Goal: Register for event/course

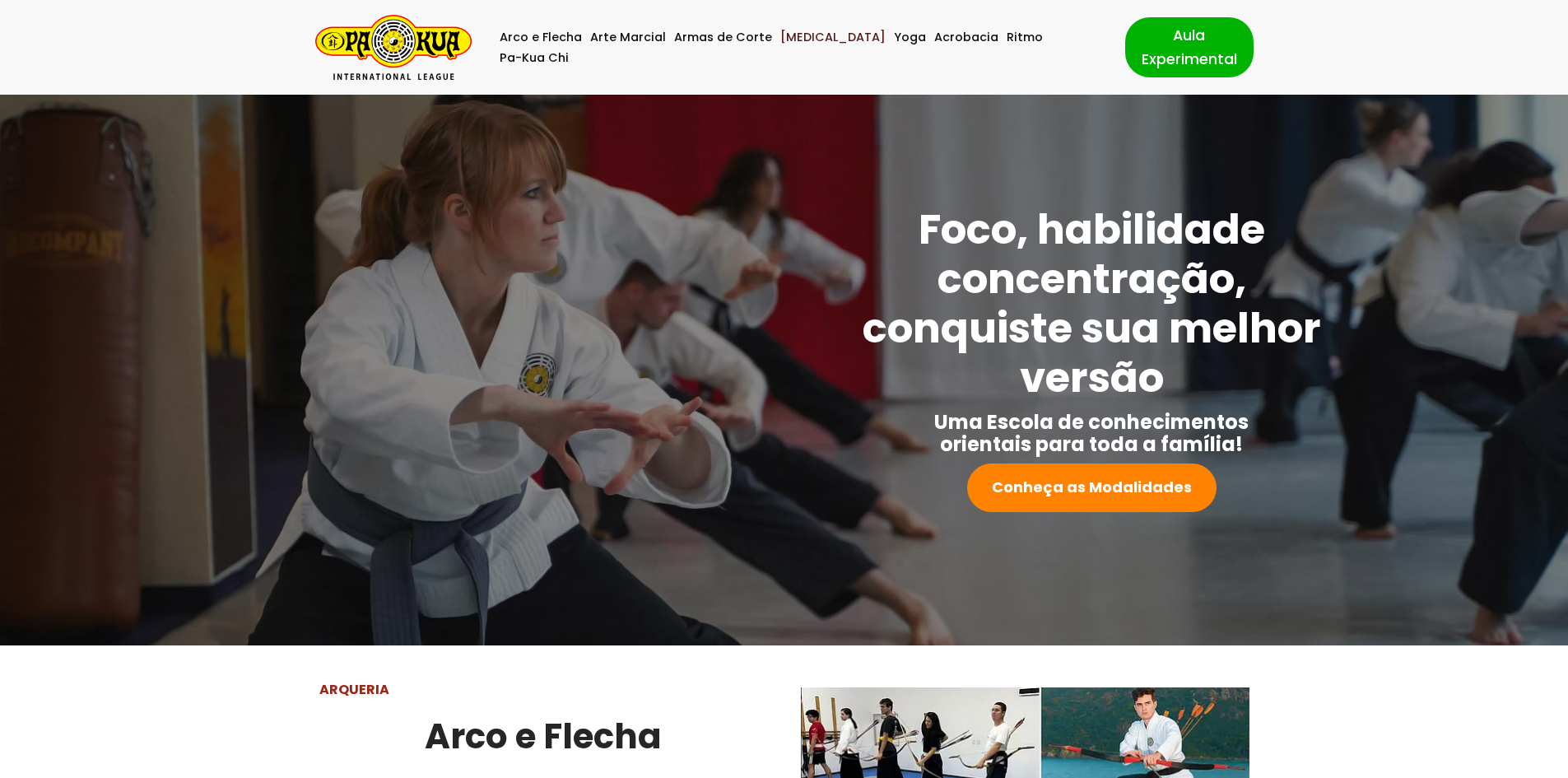
click at [803, 44] on link "[MEDICAL_DATA]" at bounding box center [832, 37] width 106 height 21
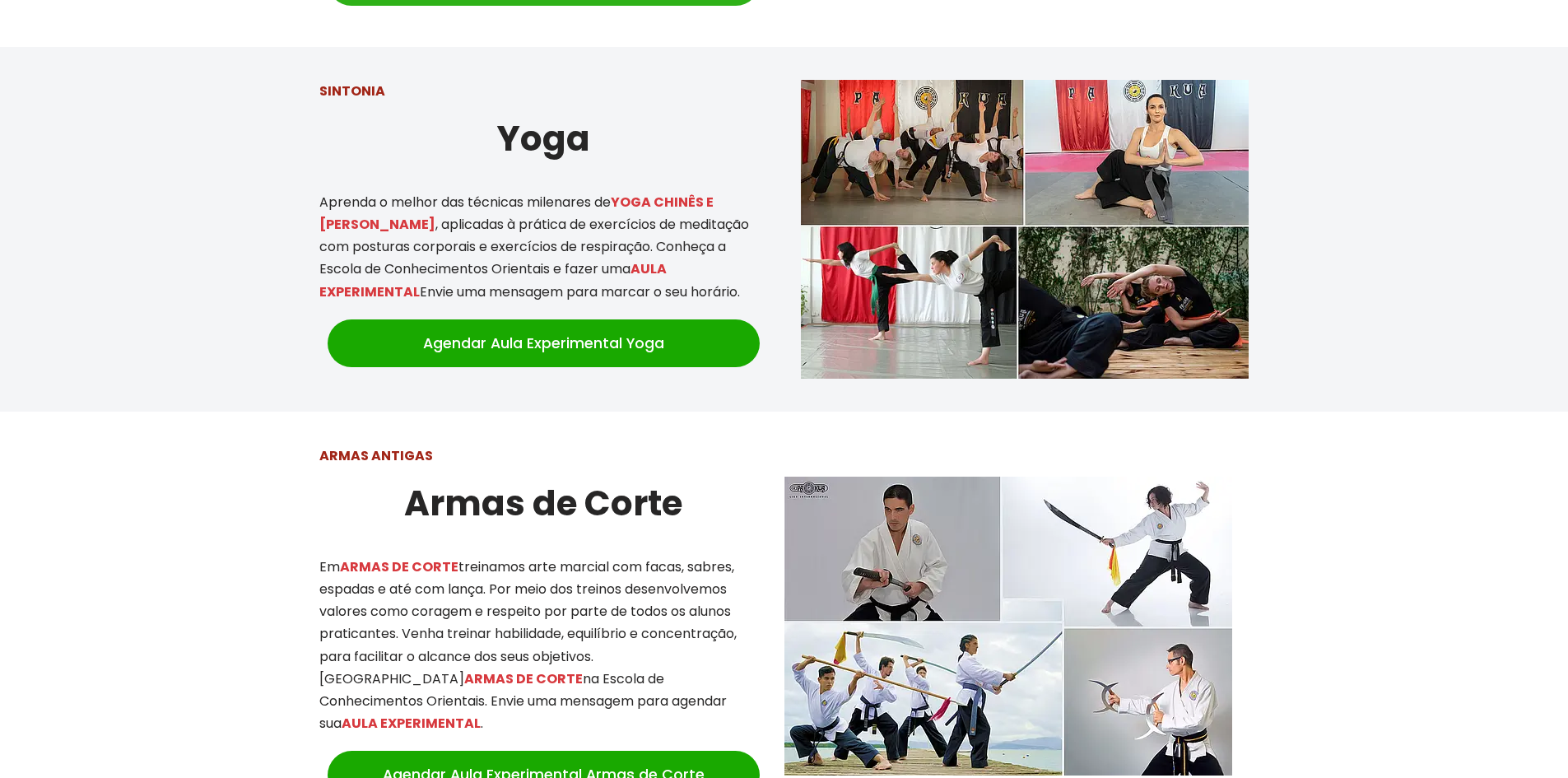
scroll to position [1851, 0]
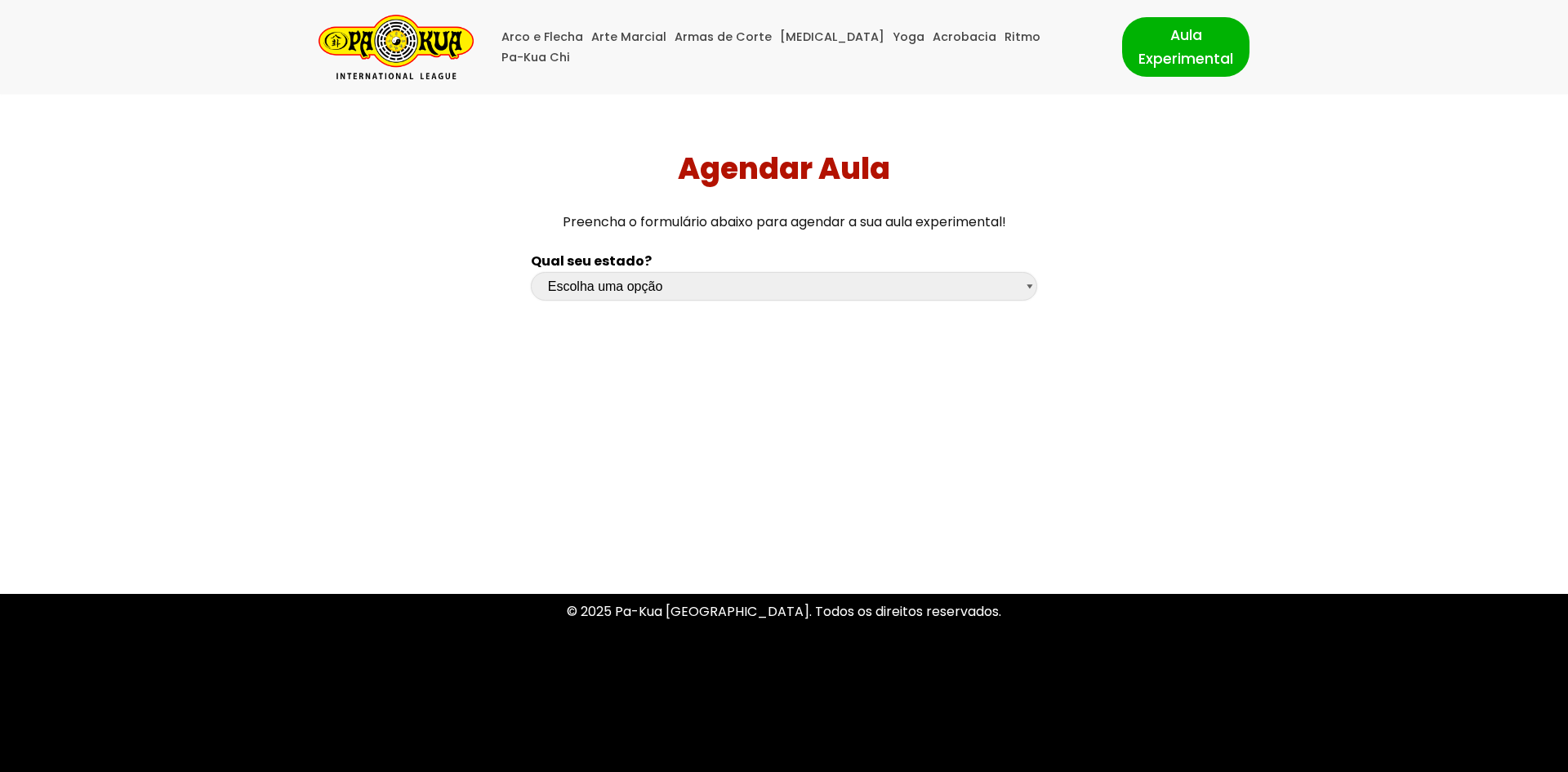
click at [641, 285] on select "Escolha uma opção Rio Grande do Sul Santa Catarina Paraná São Paulo Rio de Jane…" at bounding box center [784, 285] width 506 height 28
select select "df"
click at [531, 272] on select "Escolha uma opção Rio Grande do Sul Santa Catarina Paraná São Paulo Rio de Jane…" at bounding box center [784, 285] width 506 height 28
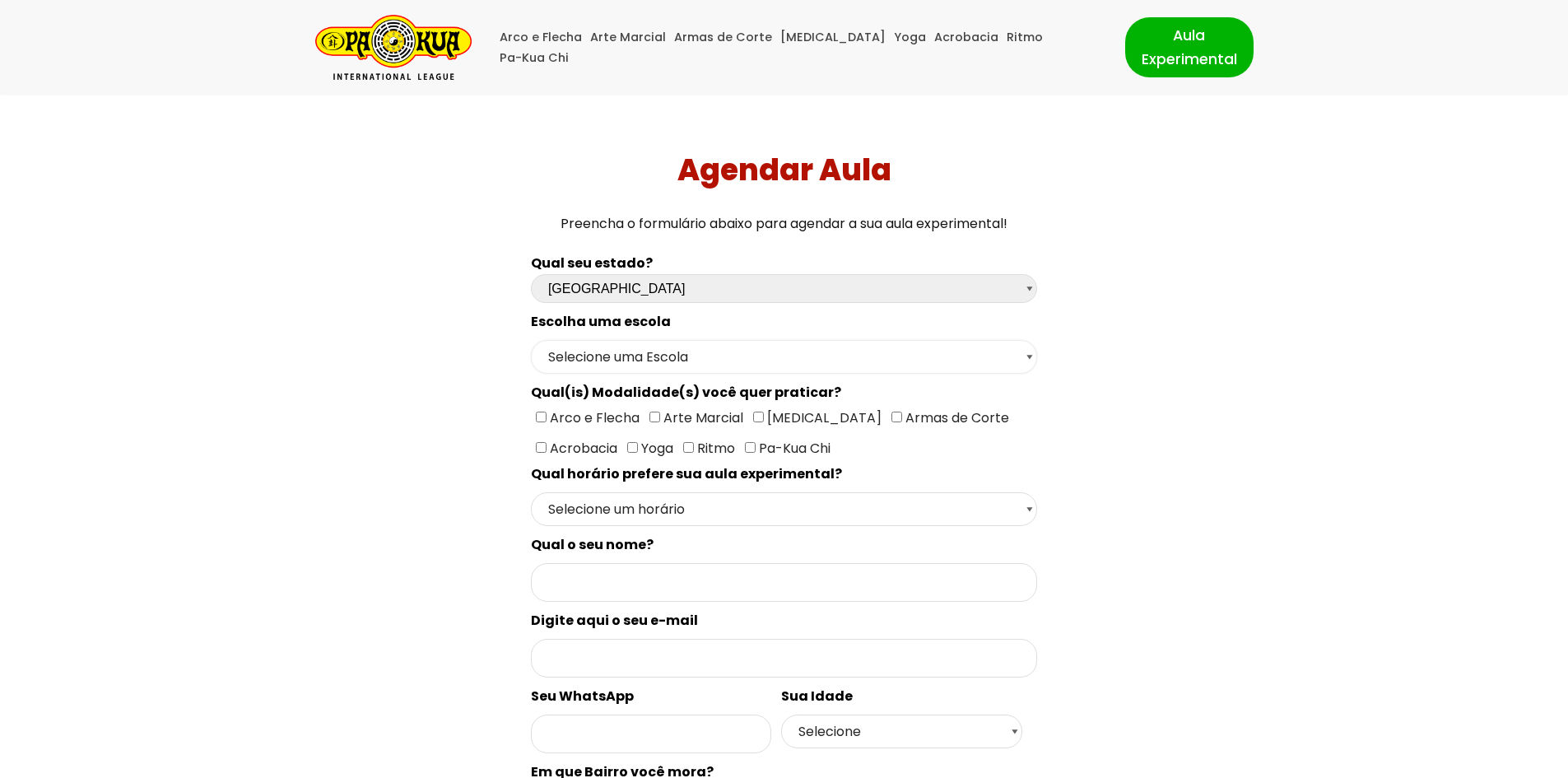
click at [668, 357] on select "Selecione uma Escola Brasília - Escola Brasília" at bounding box center [784, 357] width 506 height 34
select select "Brasília - Escola Brasília"
click at [531, 340] on select "Selecione uma Escola Brasília - Escola Brasília" at bounding box center [784, 357] width 506 height 34
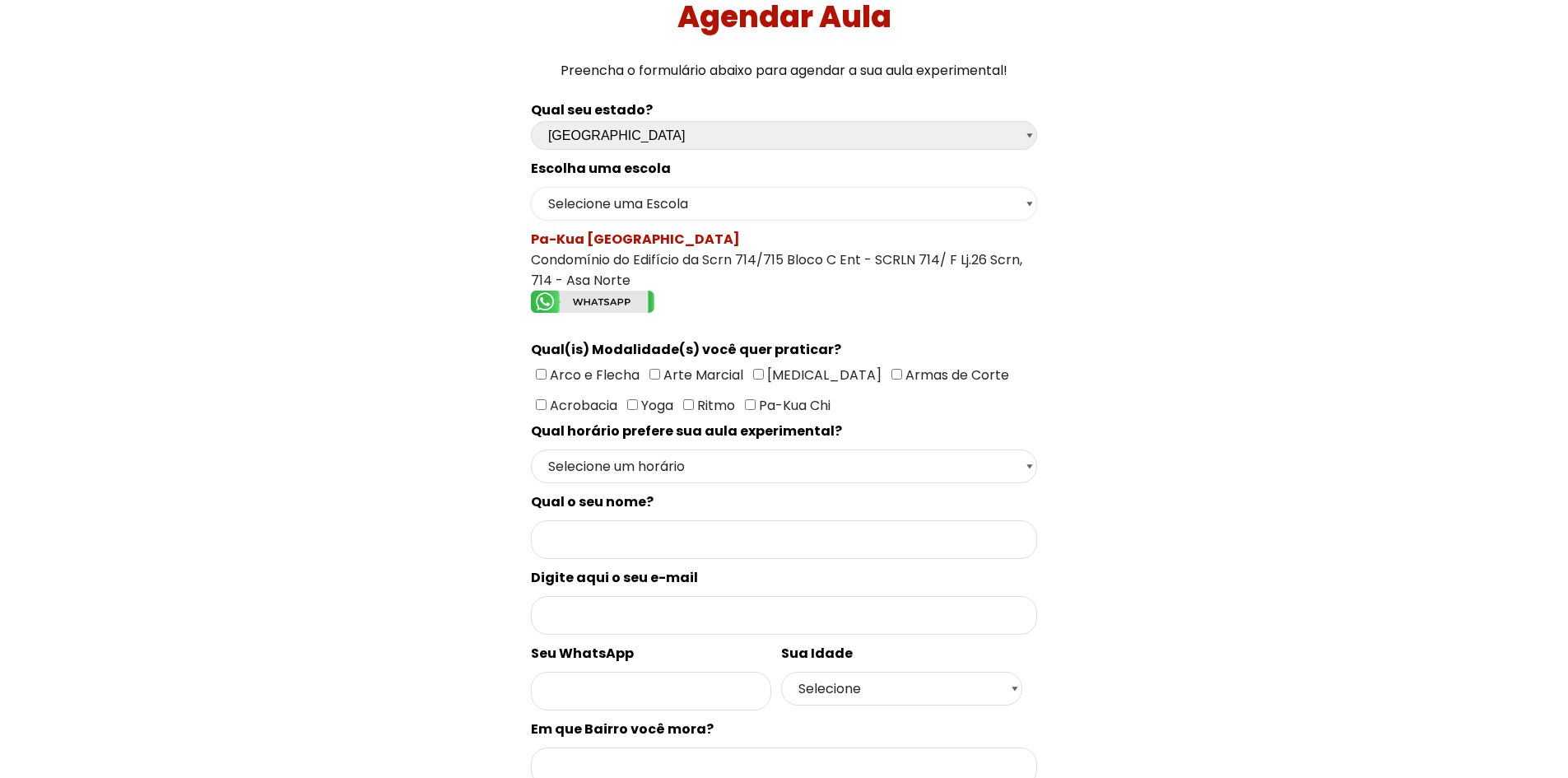
scroll to position [165, 0]
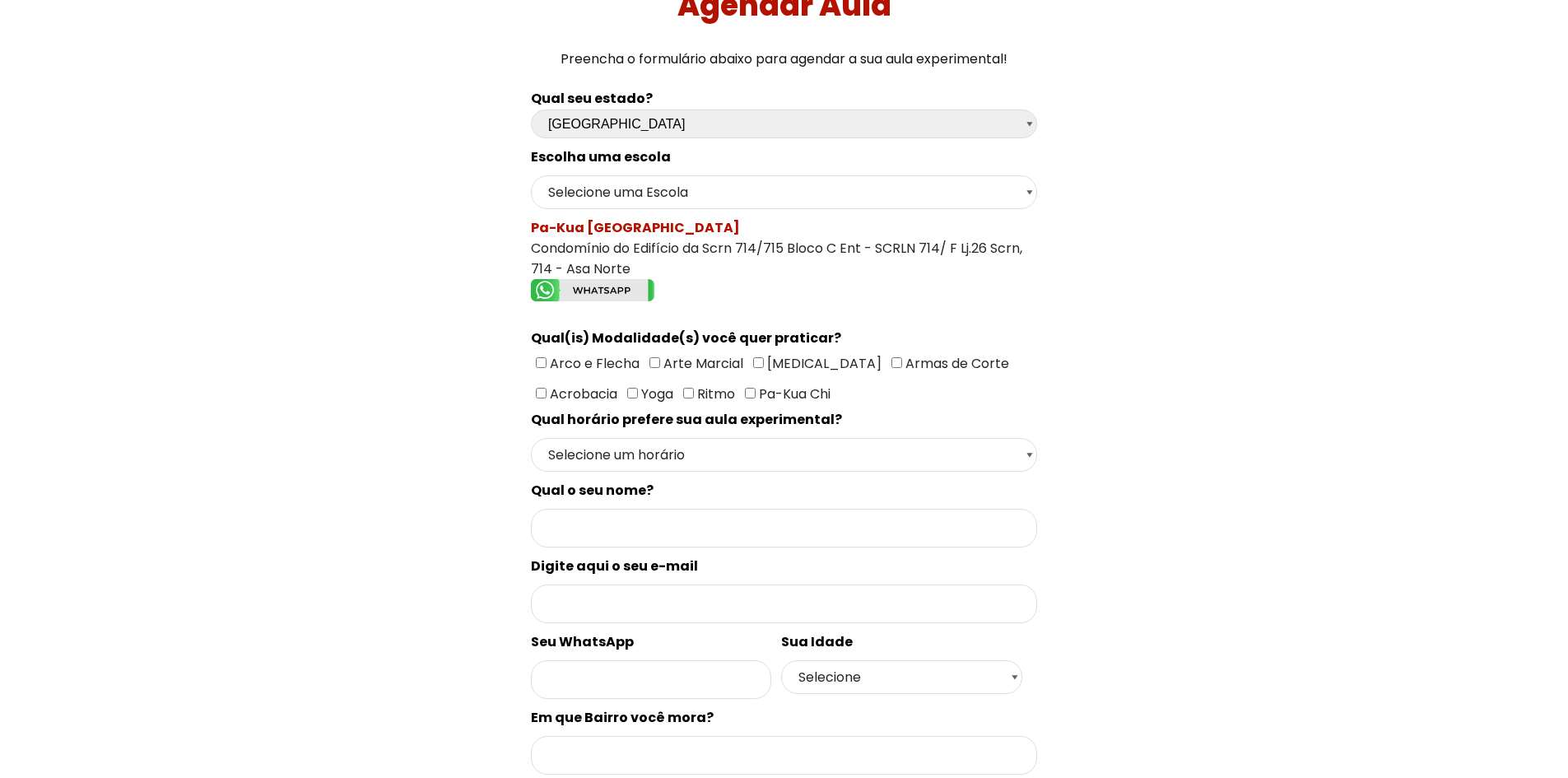
click at [755, 365] on input"] "[MEDICAL_DATA]" at bounding box center [758, 362] width 11 height 11
checkbox input"] "true"
click at [1033, 457] on select "Selecione um horário Manhã Tarde Noite" at bounding box center [784, 455] width 506 height 34
select select "Noite"
click at [531, 438] on select "Selecione um horário Manhã Tarde Noite" at bounding box center [784, 455] width 506 height 34
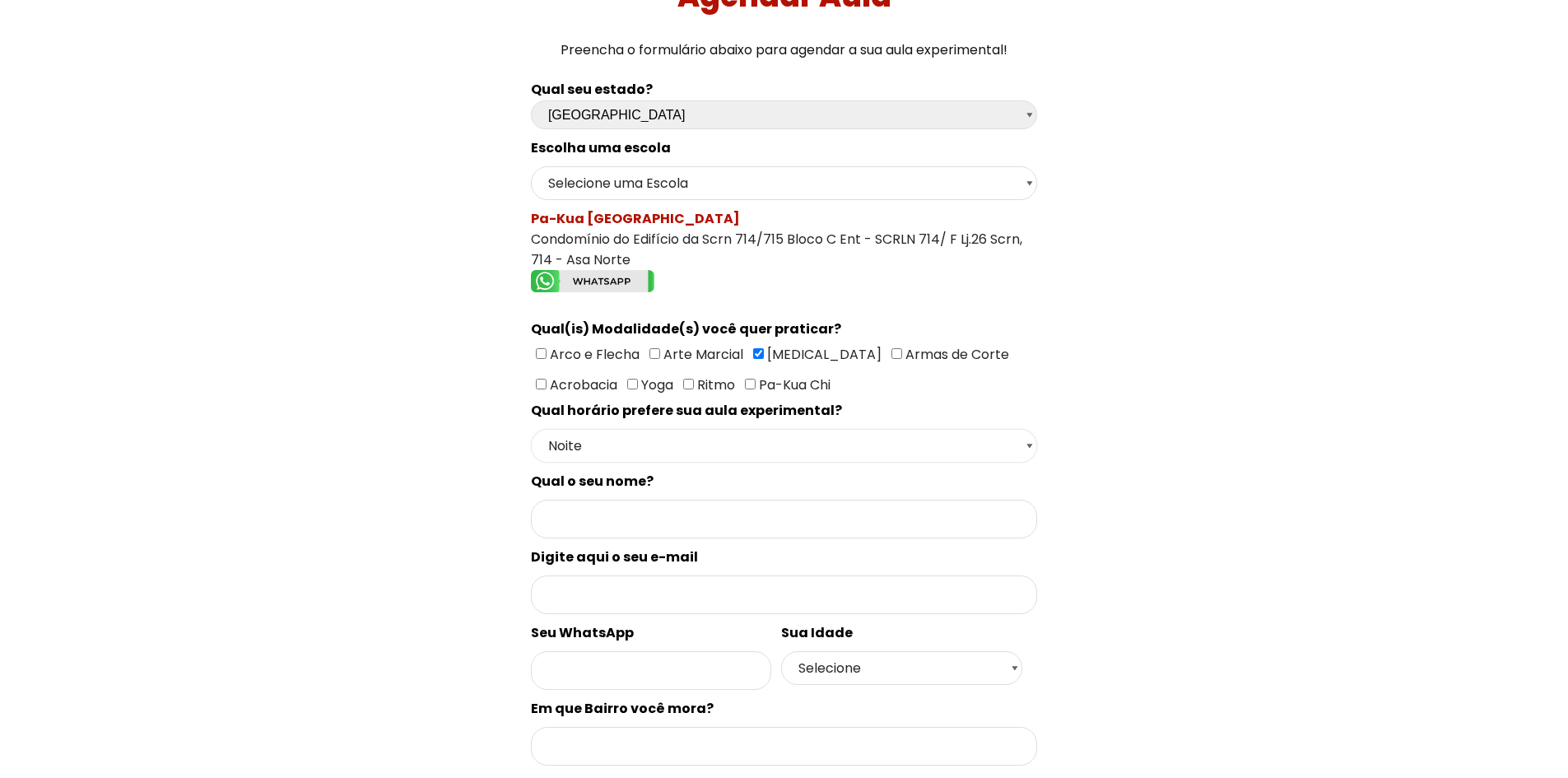
scroll to position [0, 0]
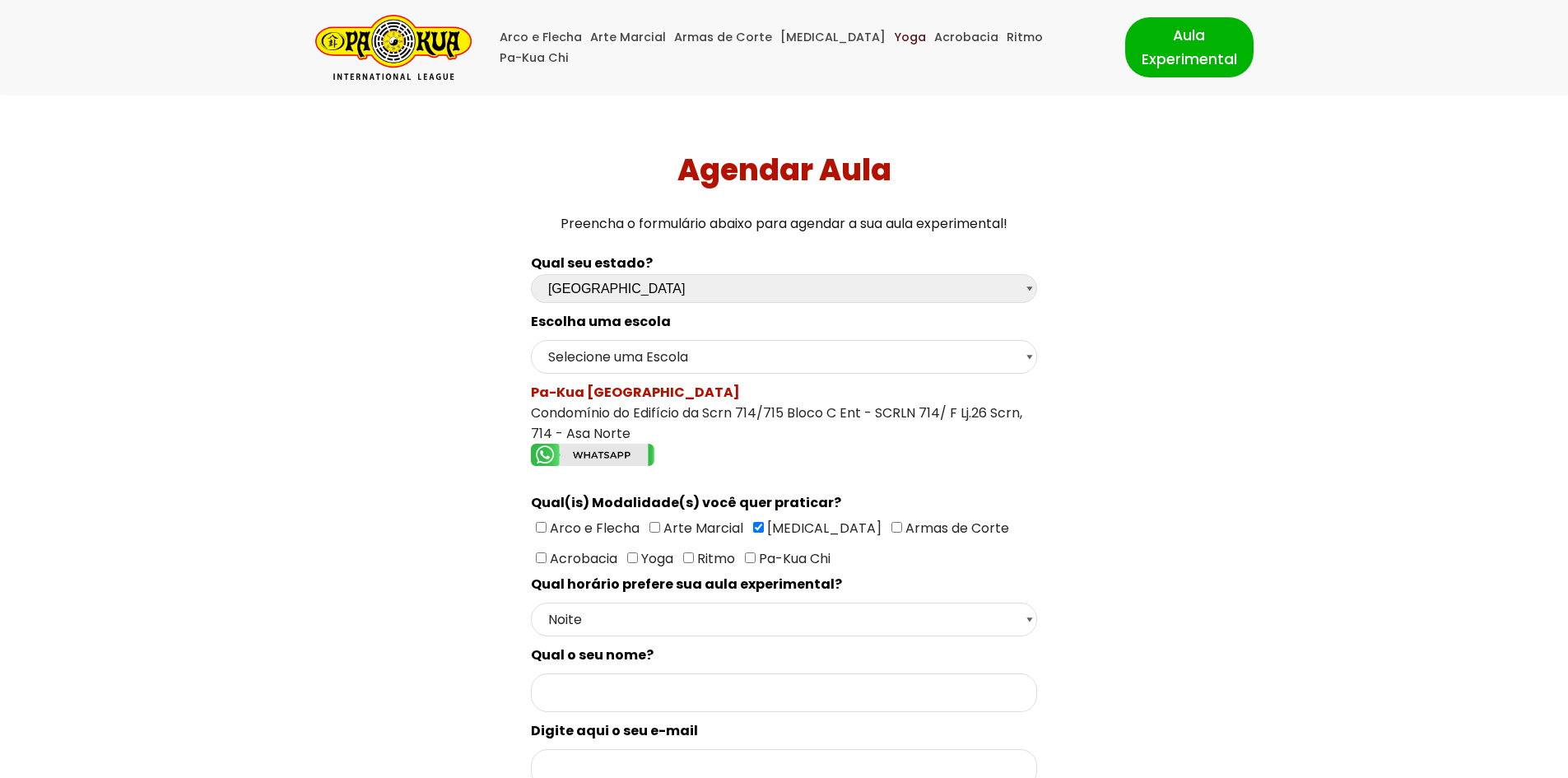
click at [894, 43] on link "Yoga" at bounding box center [910, 37] width 32 height 21
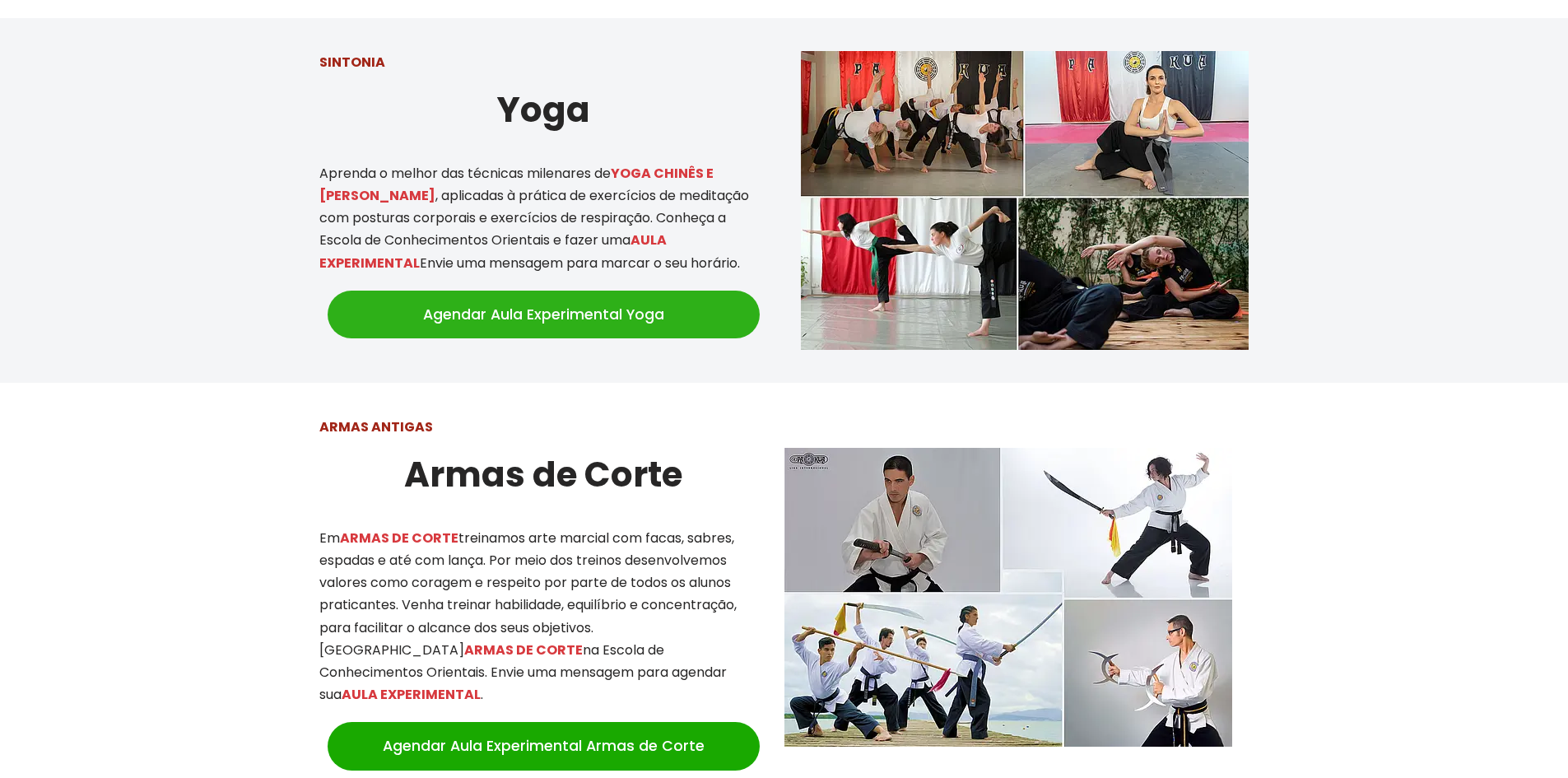
click at [622, 297] on link "Agendar Aula Experimental Yoga" at bounding box center [543, 314] width 432 height 47
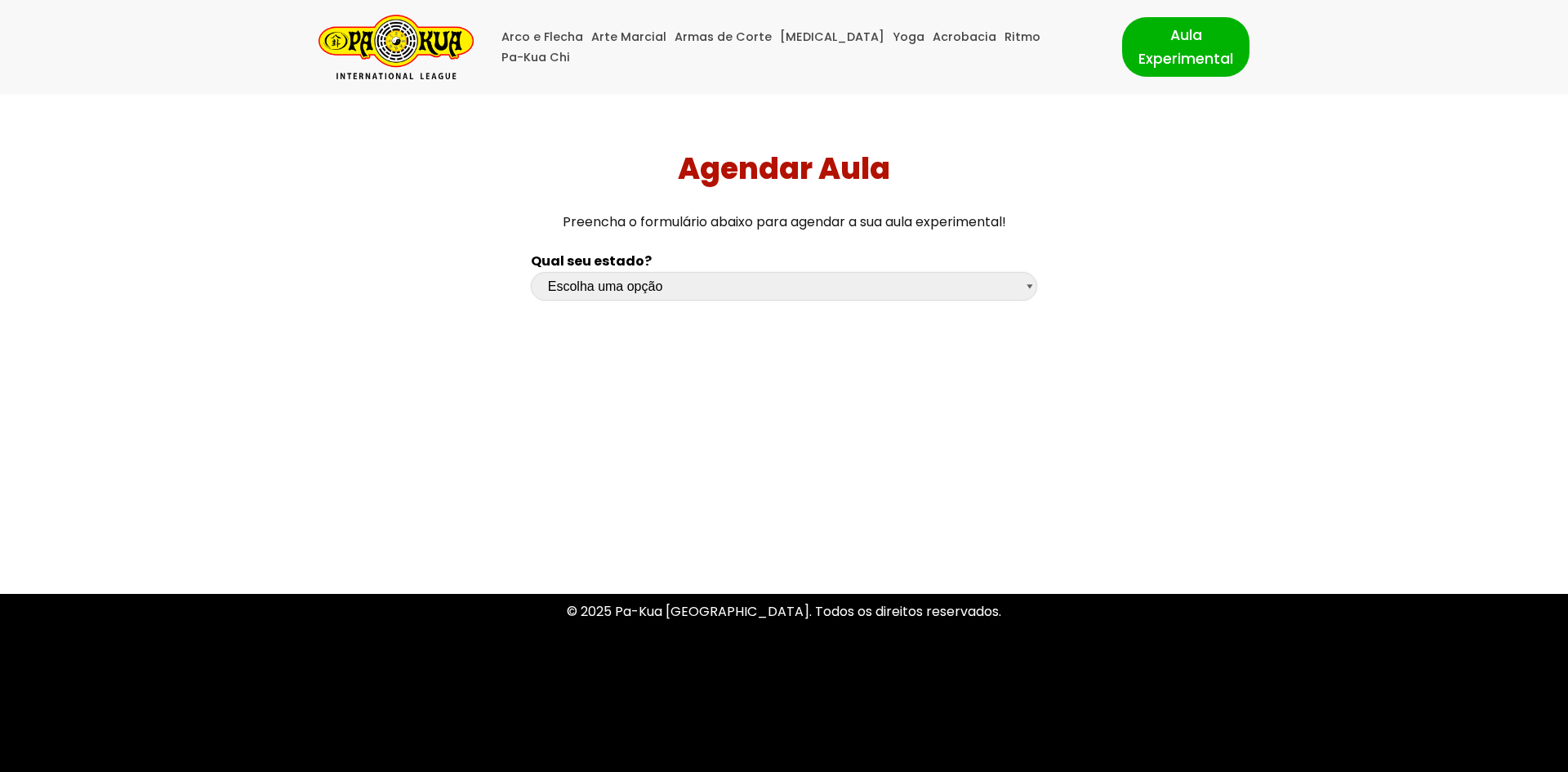
drag, startPoint x: 0, startPoint y: 0, endPoint x: 617, endPoint y: 294, distance: 683.5
click at [617, 294] on select "Escolha uma opção [GEOGRAPHIC_DATA] [GEOGRAPHIC_DATA] [GEOGRAPHIC_DATA] [GEOGRA…" at bounding box center [784, 285] width 506 height 28
select select "df"
click at [531, 272] on select "Escolha uma opção [GEOGRAPHIC_DATA] [GEOGRAPHIC_DATA] [GEOGRAPHIC_DATA] [GEOGRA…" at bounding box center [784, 285] width 506 height 28
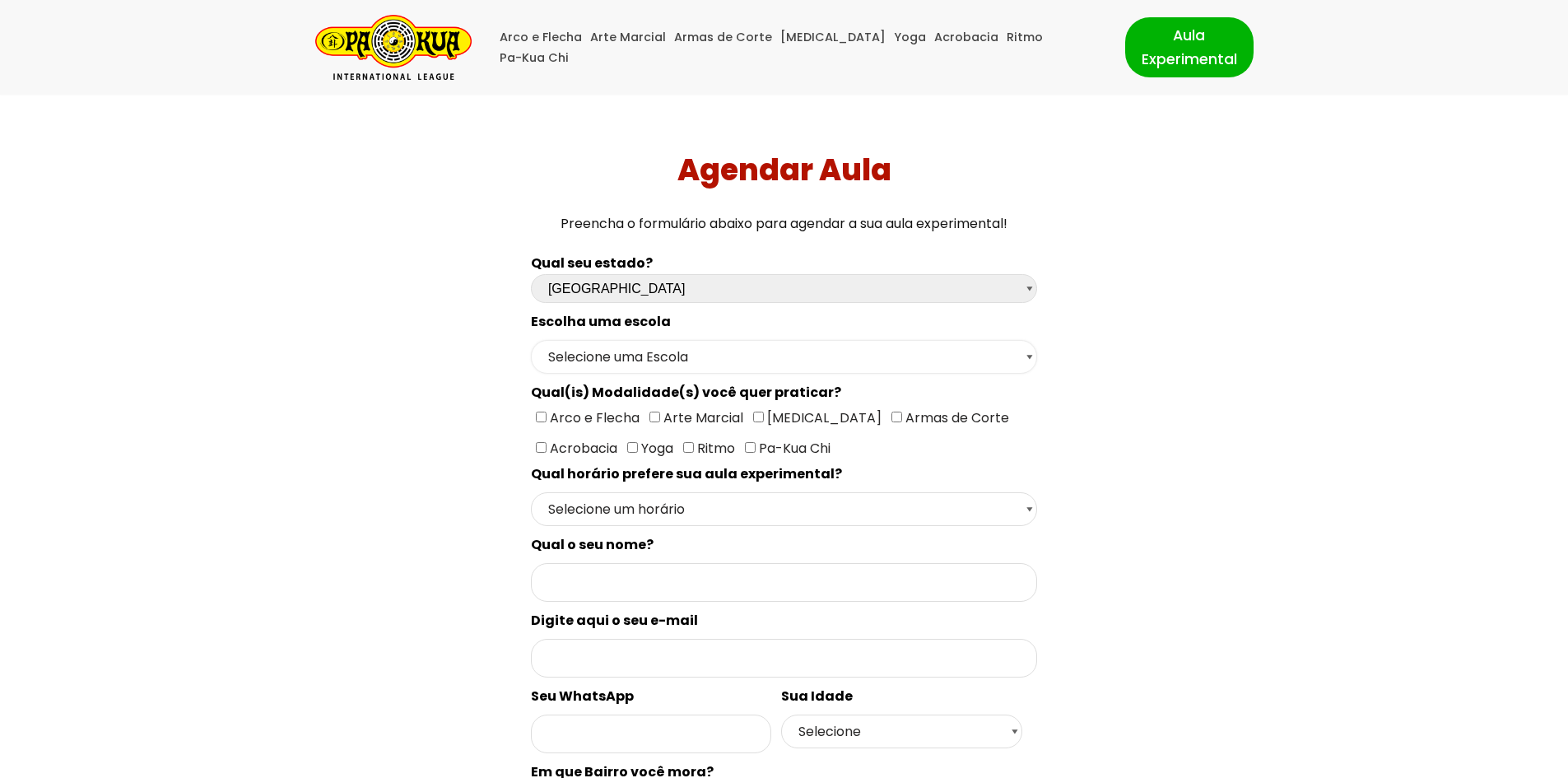
click at [644, 366] on select "Selecione uma Escola Brasília - Escola Brasília" at bounding box center [784, 357] width 506 height 34
select select "Brasília - [GEOGRAPHIC_DATA]"
click at [531, 340] on select "Selecione uma Escola Brasília - Escola Brasília" at bounding box center [784, 357] width 506 height 34
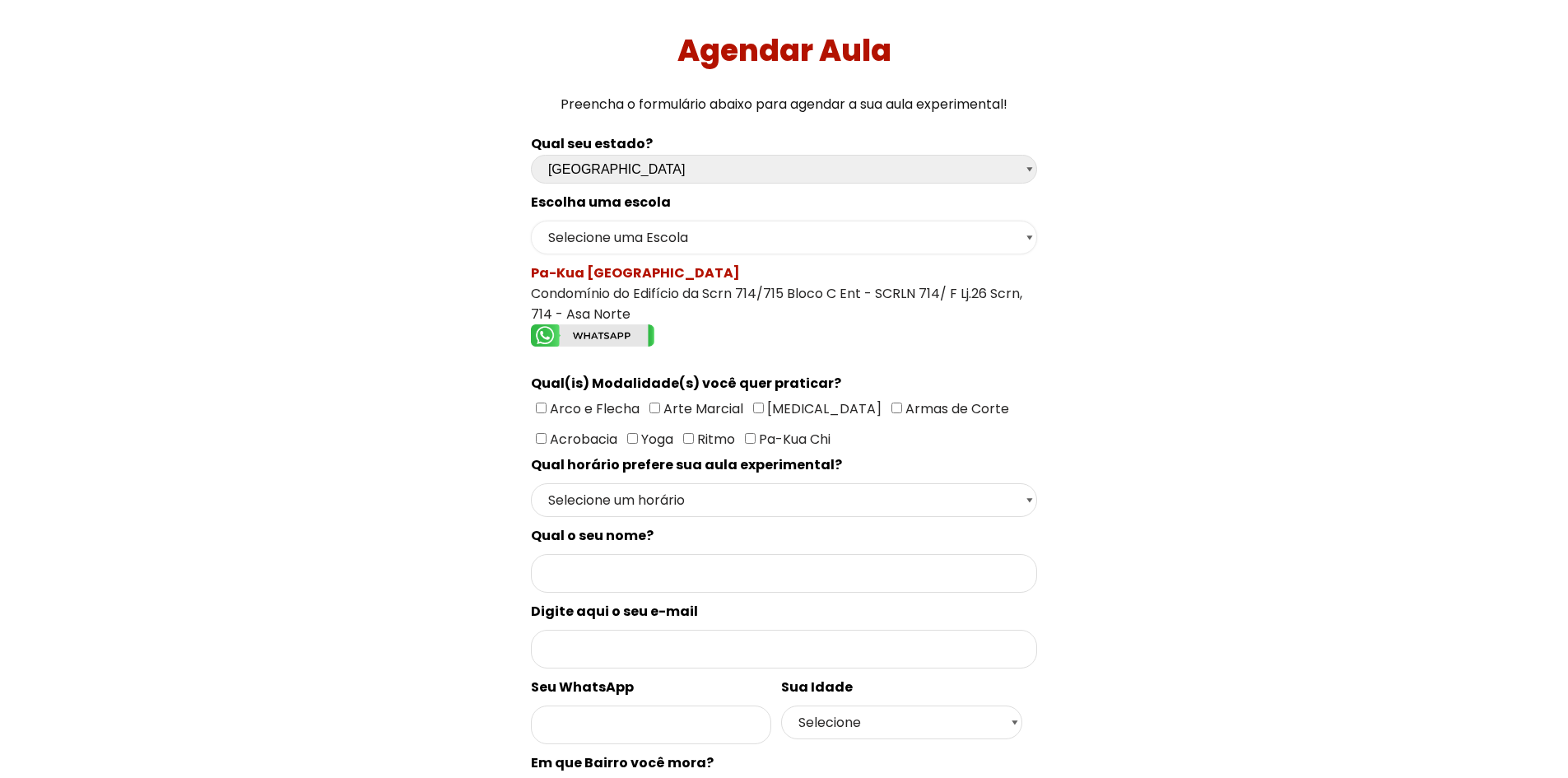
scroll to position [165, 0]
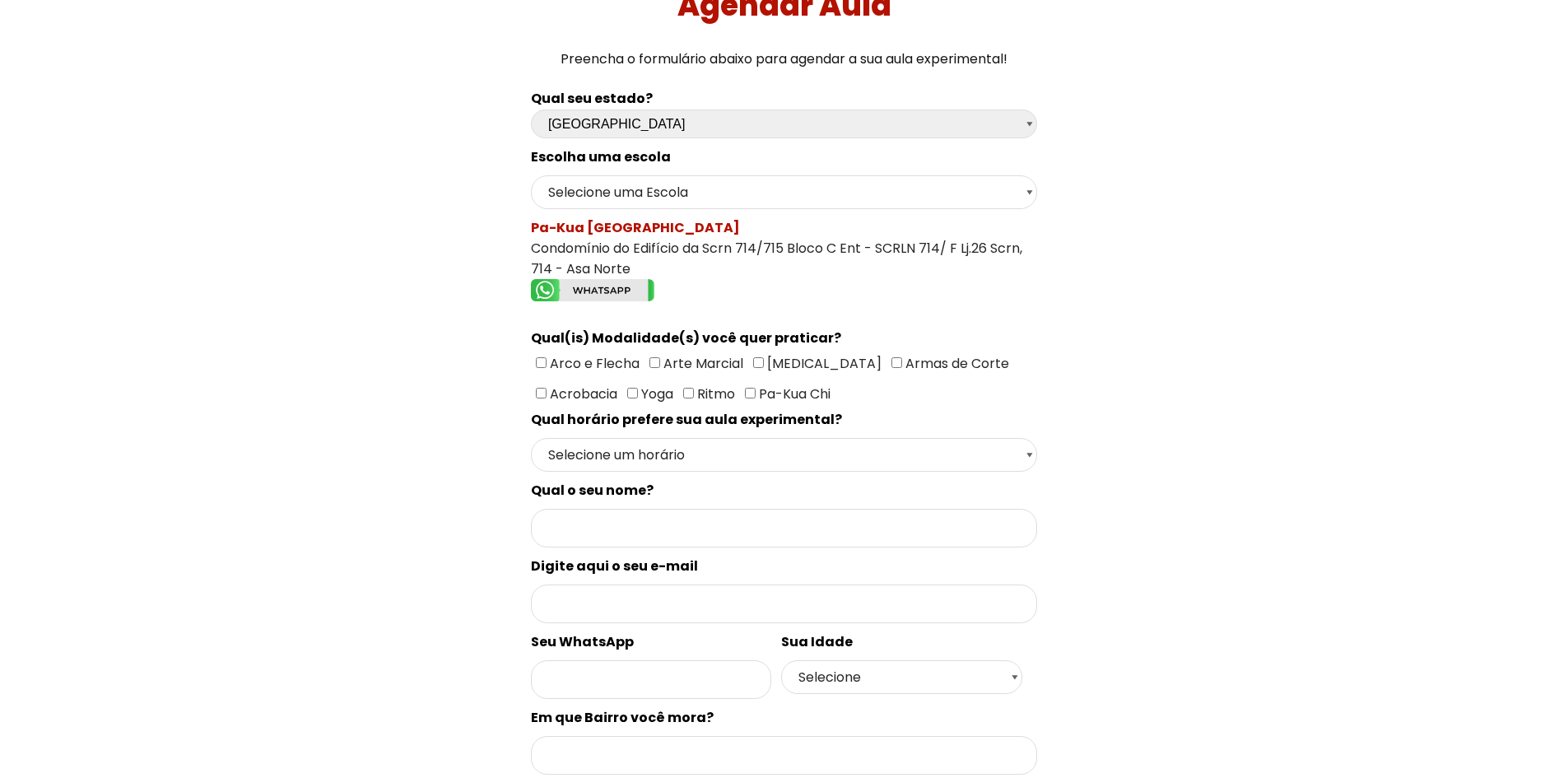
click at [753, 362] on input"] "[MEDICAL_DATA]" at bounding box center [758, 362] width 11 height 11
checkbox input"] "true"
click at [627, 391] on input"] "Yoga" at bounding box center [632, 392] width 11 height 11
checkbox input"] "true"
click at [558, 448] on select "Selecione um horário Manhã Tarde Noite" at bounding box center [784, 455] width 506 height 34
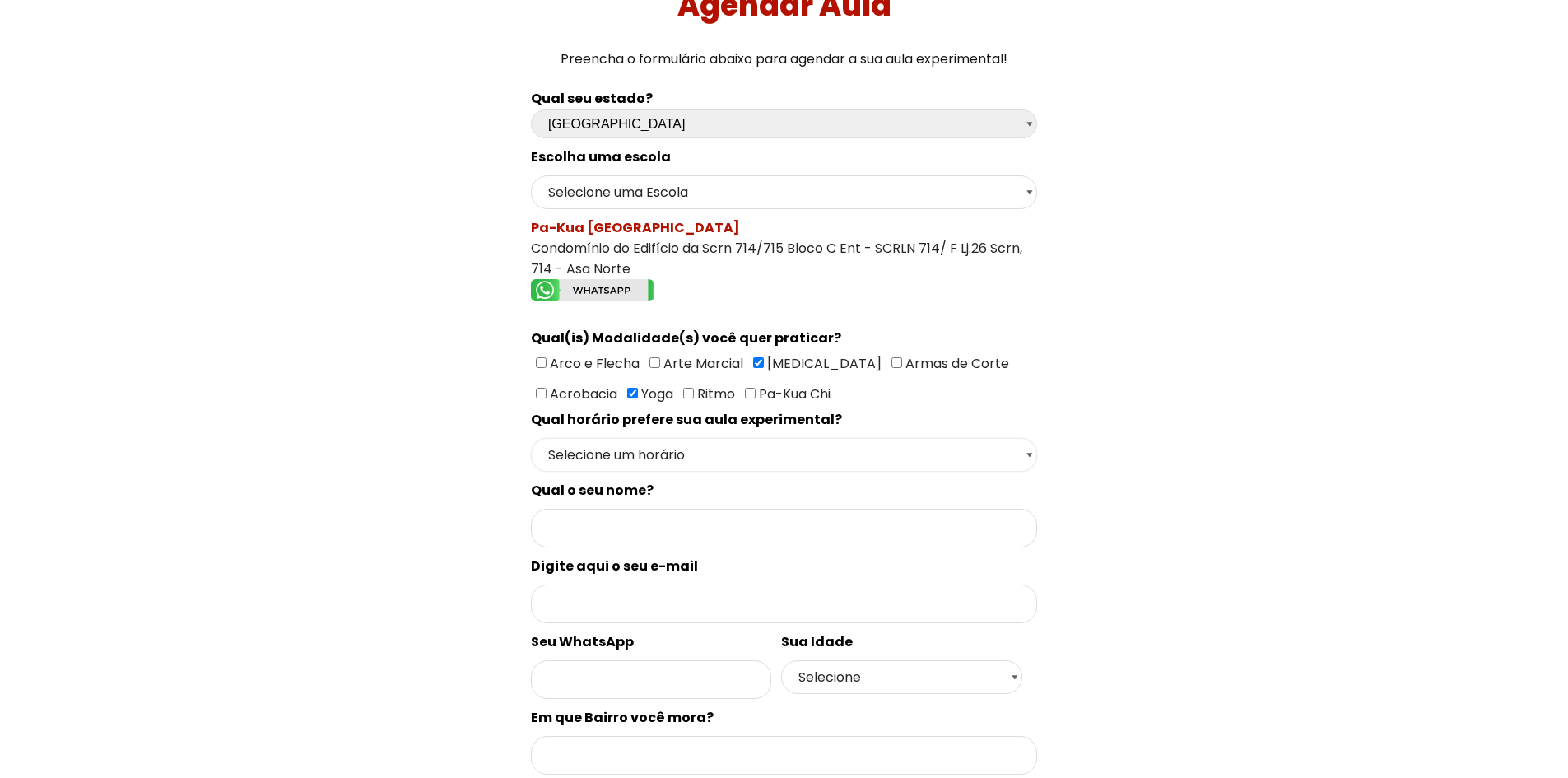
select select "Noite"
click at [531, 438] on select "Selecione um horário Manhã Tarde Noite" at bounding box center [784, 455] width 506 height 34
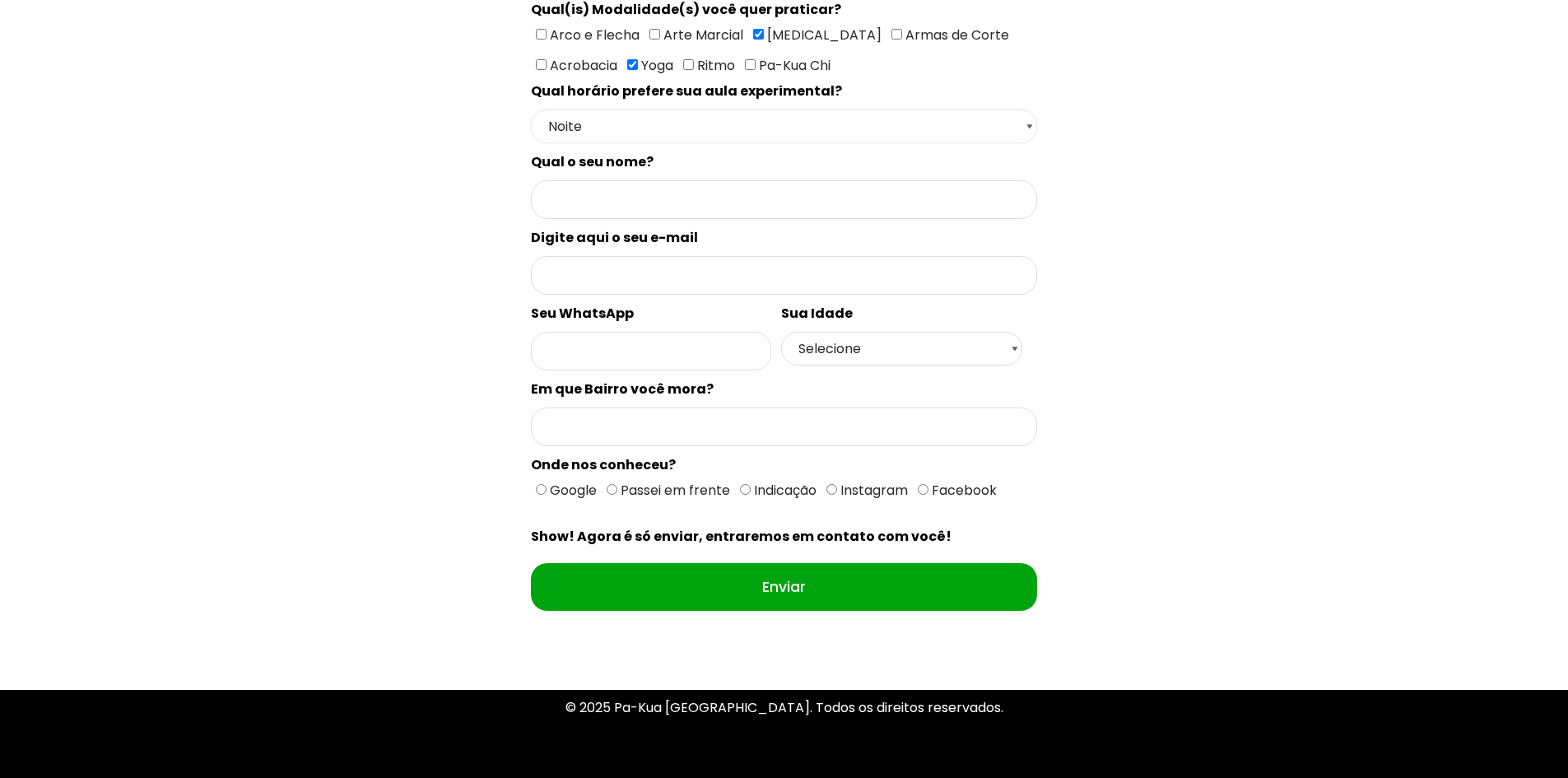
scroll to position [494, 0]
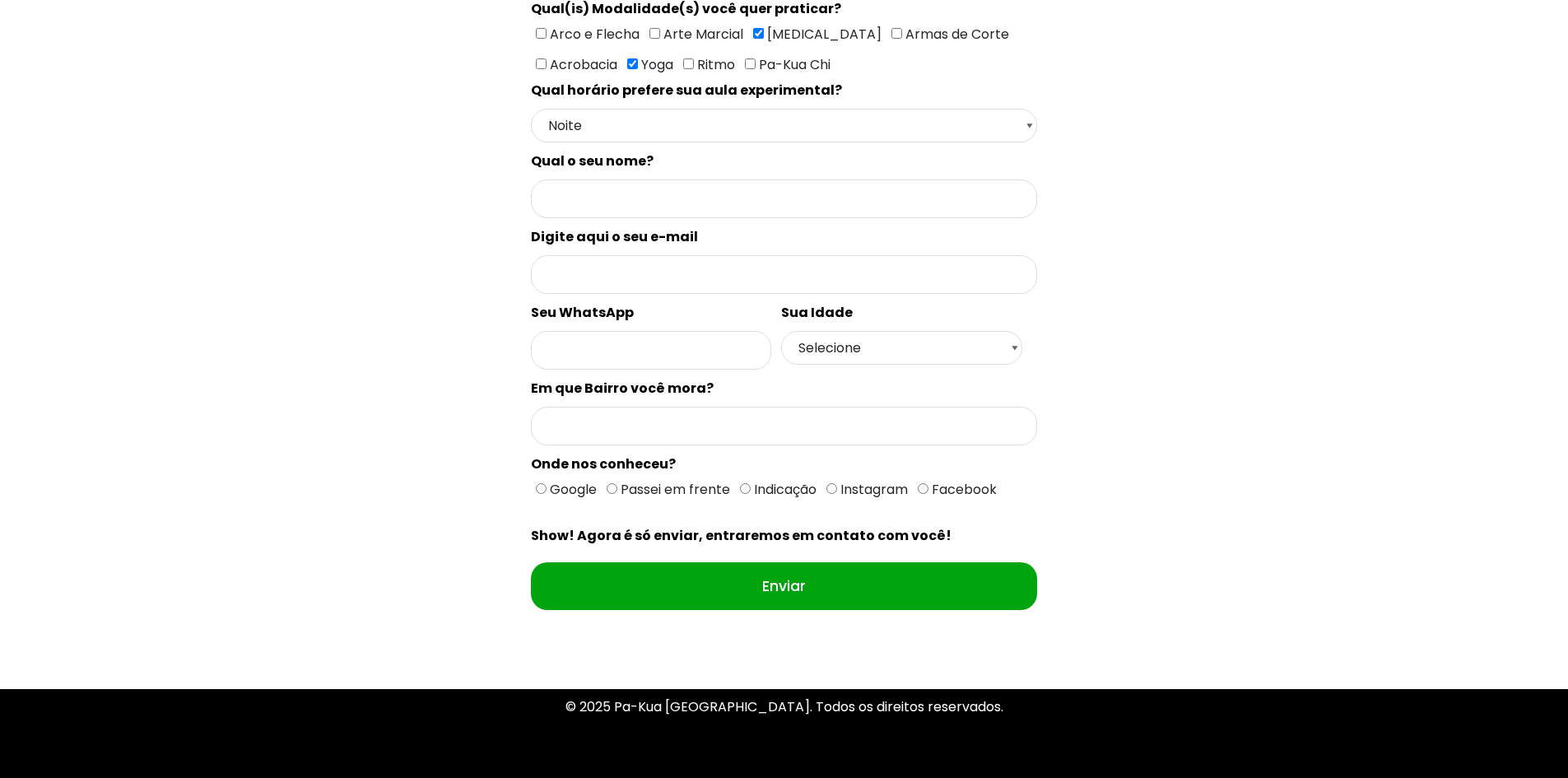
click at [540, 489] on input "Google" at bounding box center [541, 488] width 11 height 11
radio input "true"
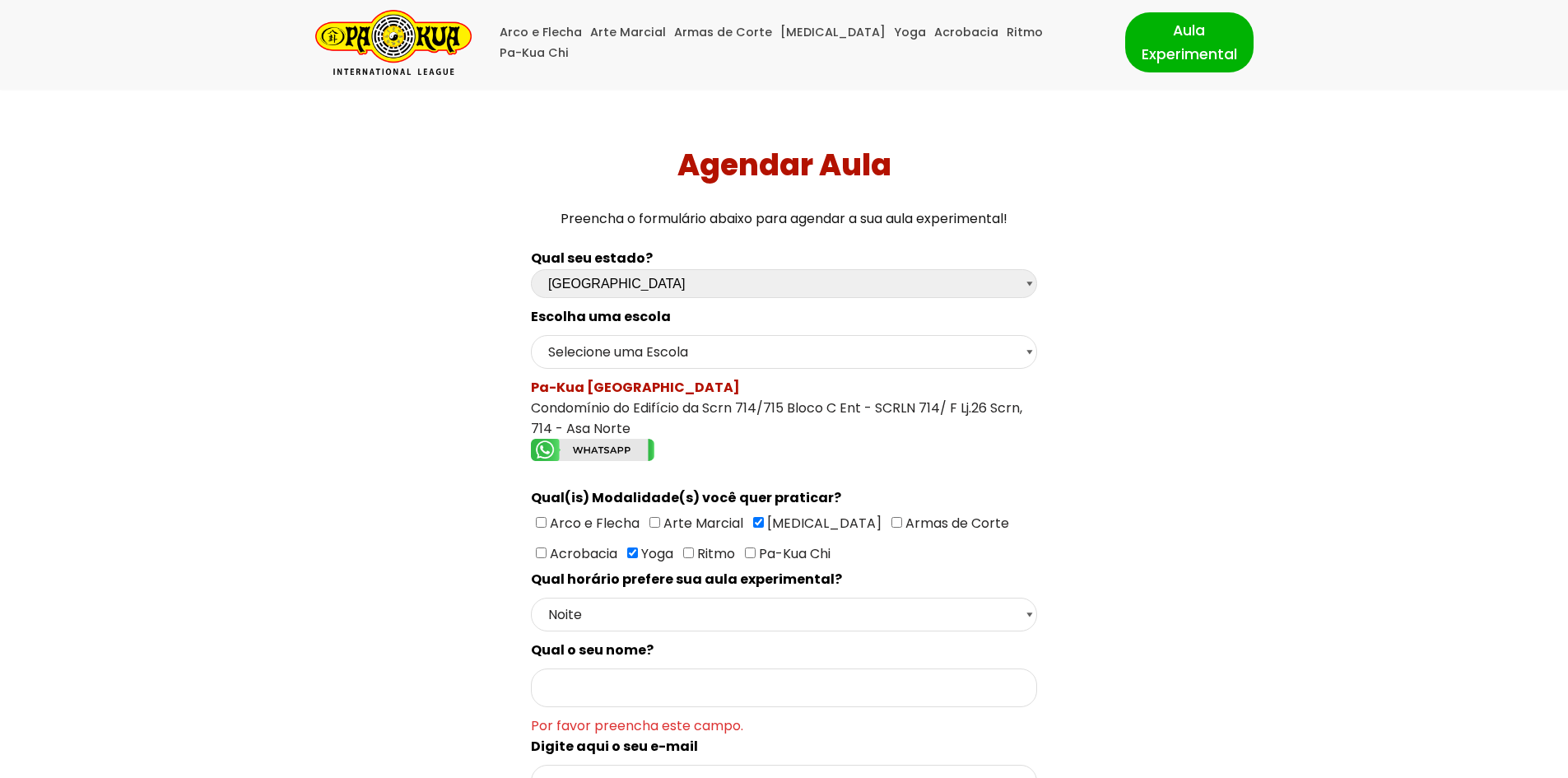
scroll to position [0, 0]
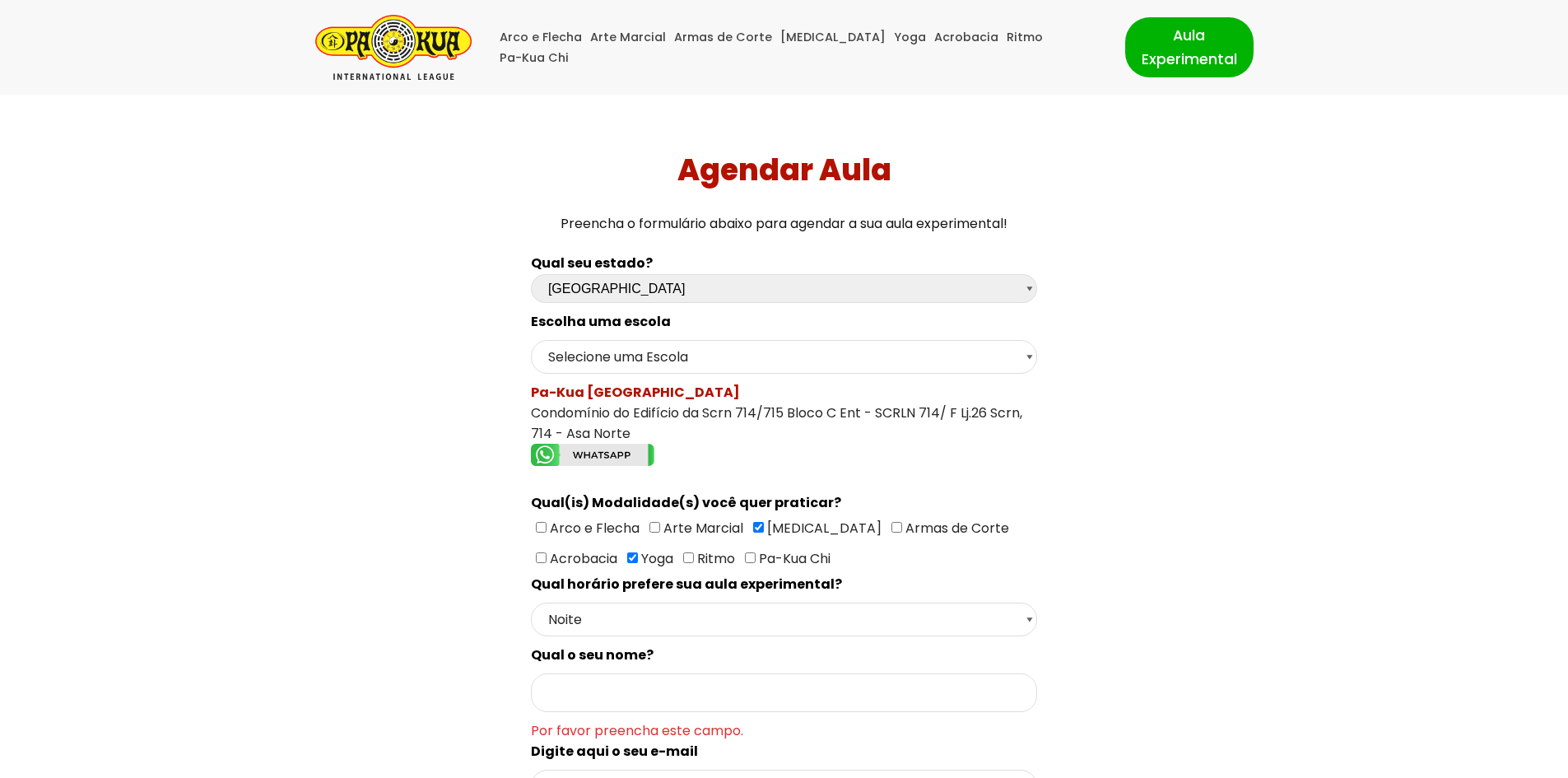
click at [415, 40] on img "Pa-Kua Brasil Uma Escola de conhecimentos orientais para toda a família. Foco, …" at bounding box center [393, 47] width 156 height 65
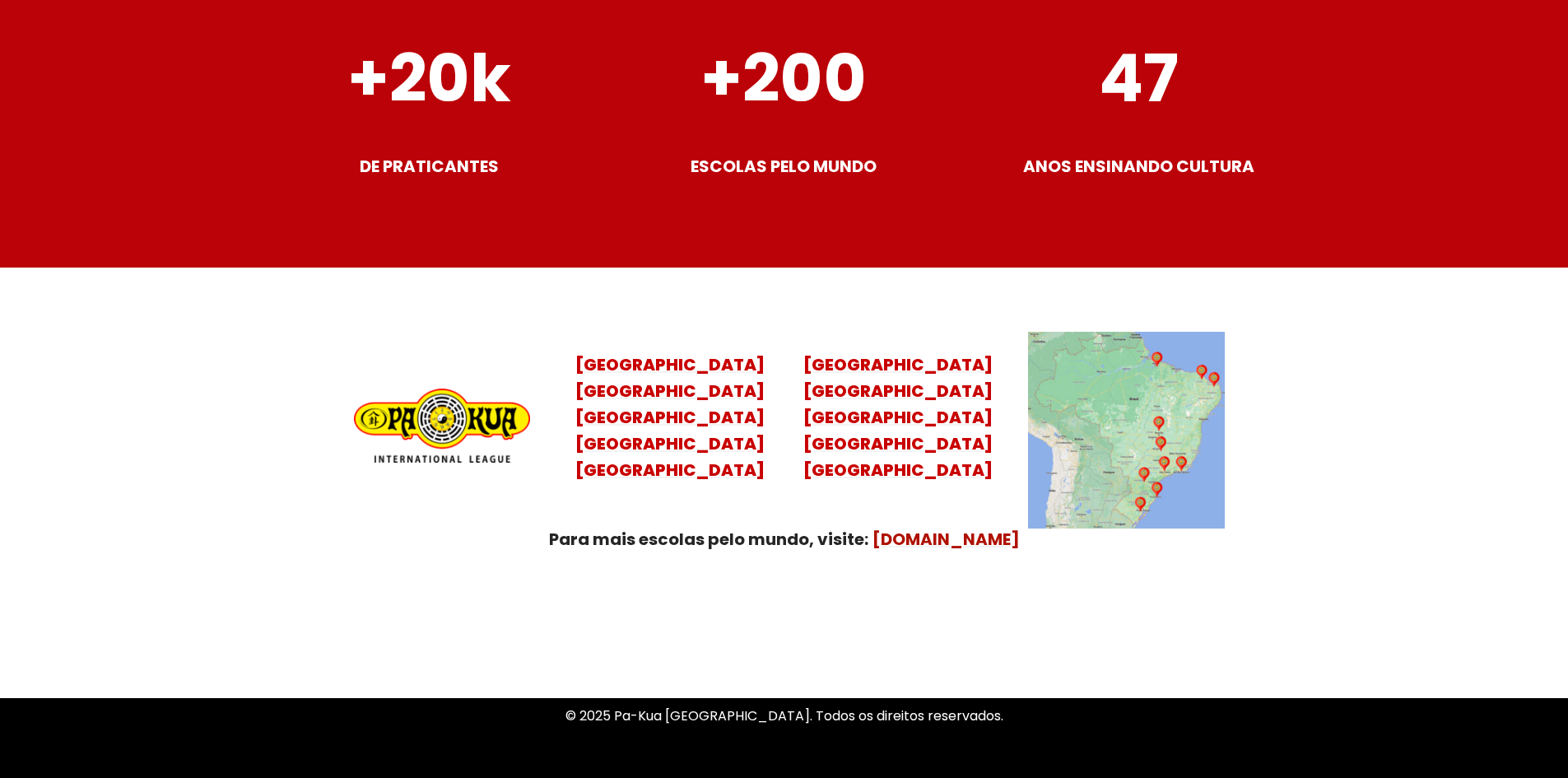
scroll to position [6488, 0]
